Goal: Find specific page/section: Find specific page/section

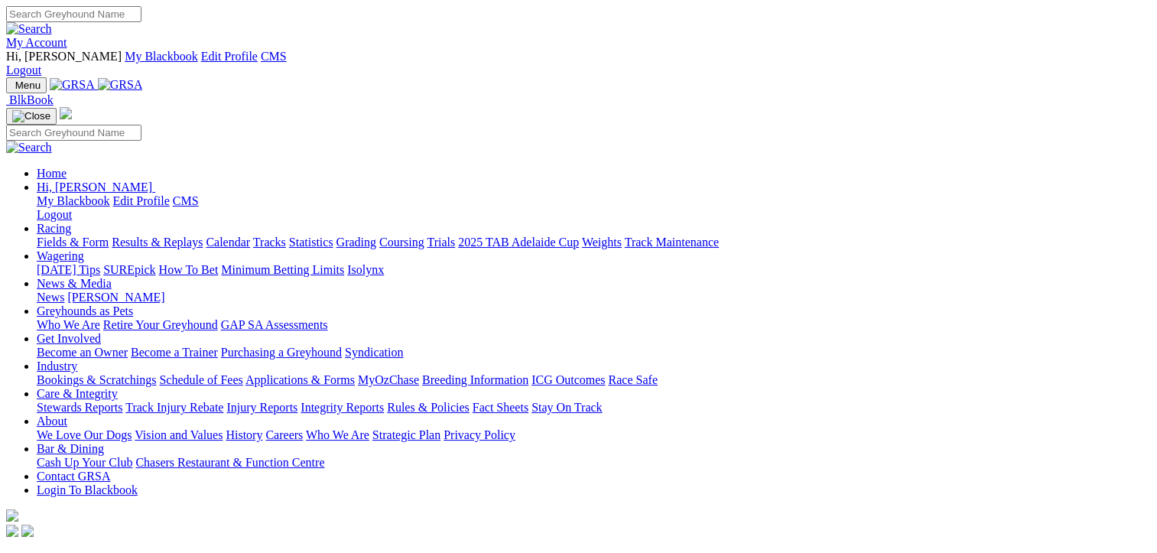
click at [250, 236] on link "Calendar" at bounding box center [228, 242] width 44 height 13
